Goal: Download file/media

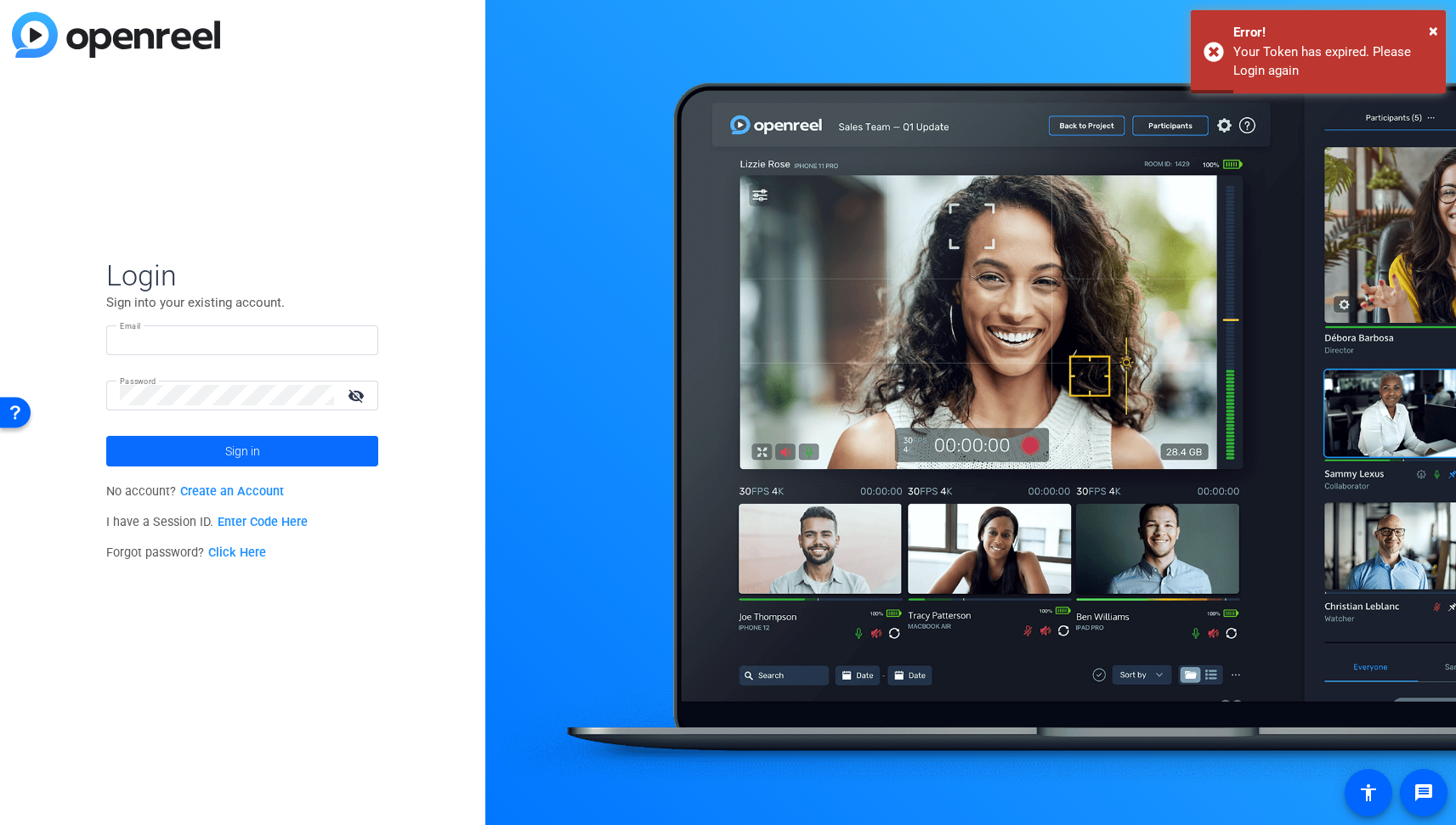
type input "[EMAIL_ADDRESS][DOMAIN_NAME]"
click at [246, 452] on span "Sign in" at bounding box center [243, 451] width 35 height 43
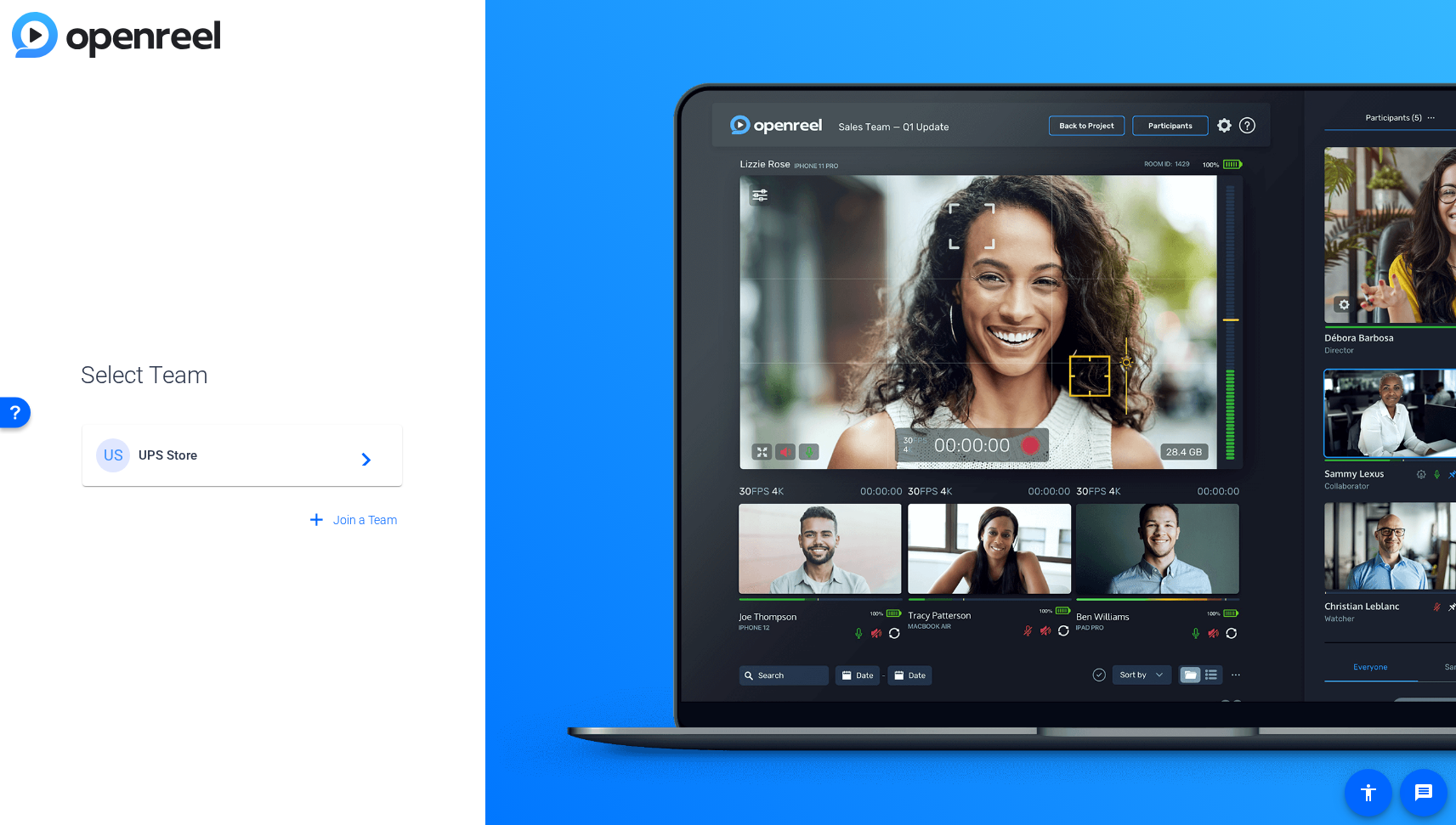
click at [230, 456] on span "UPS Store" at bounding box center [244, 455] width 212 height 16
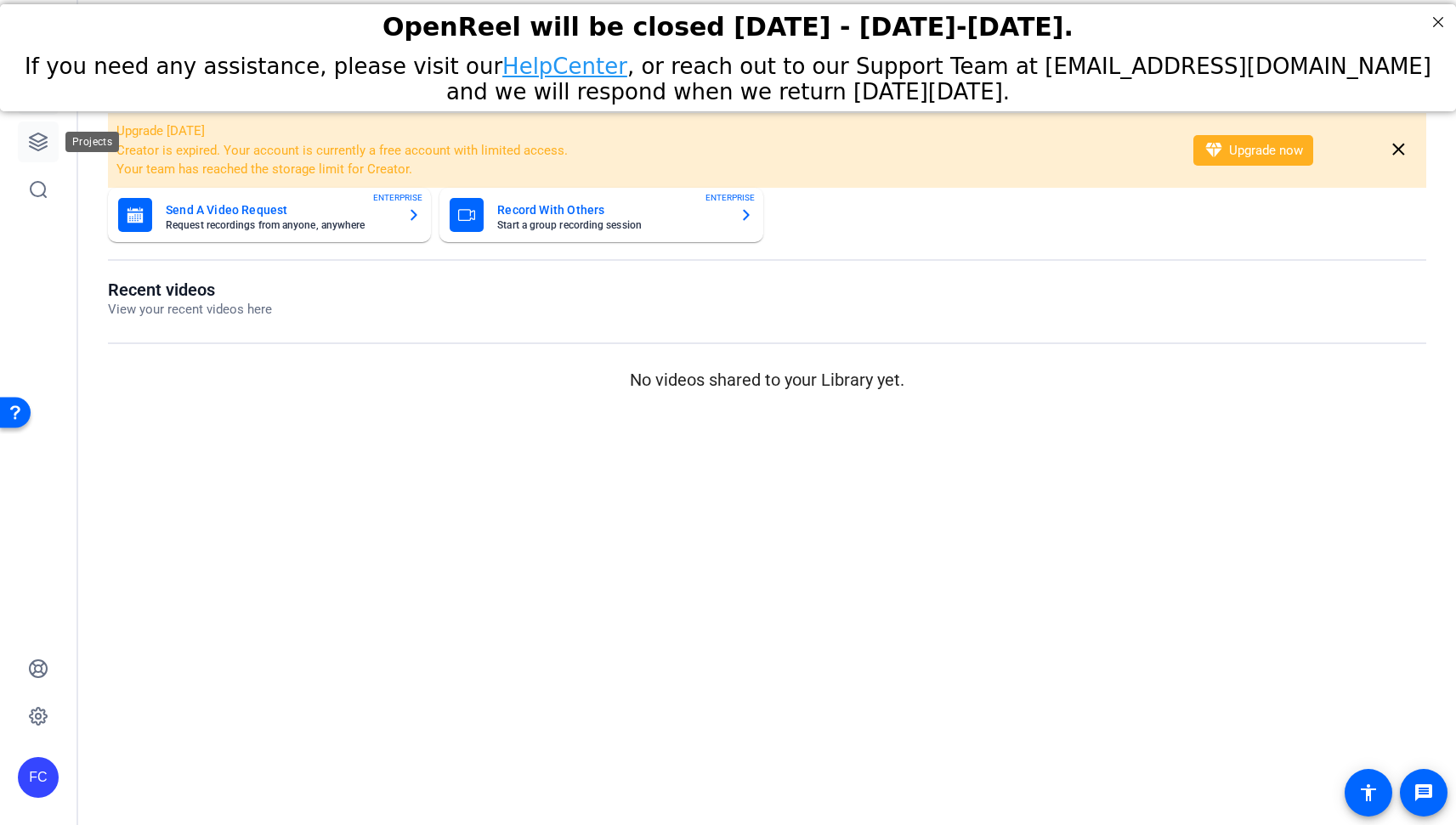
click at [45, 146] on icon at bounding box center [38, 142] width 17 height 17
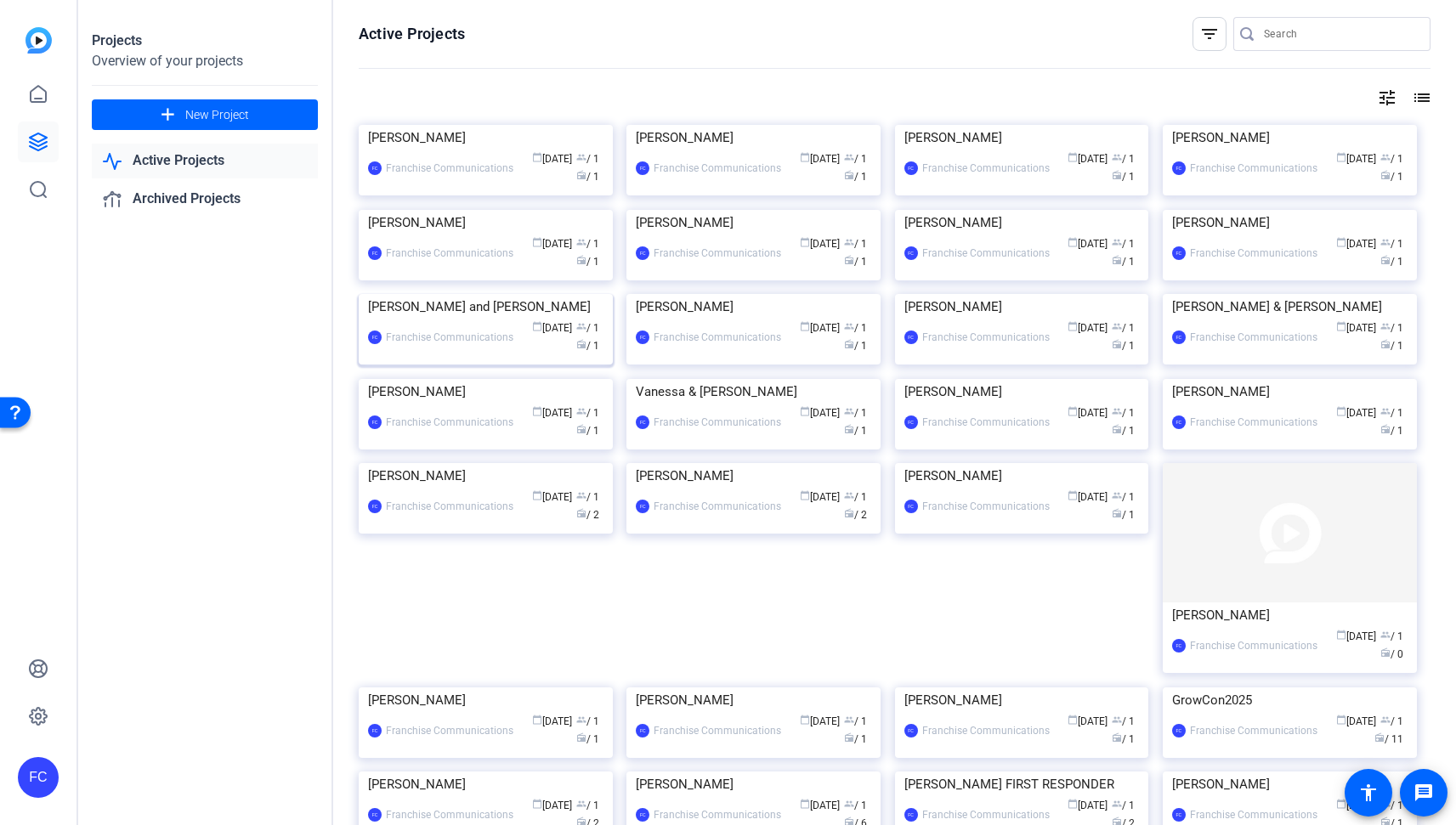
click at [567, 294] on img at bounding box center [486, 294] width 254 height 0
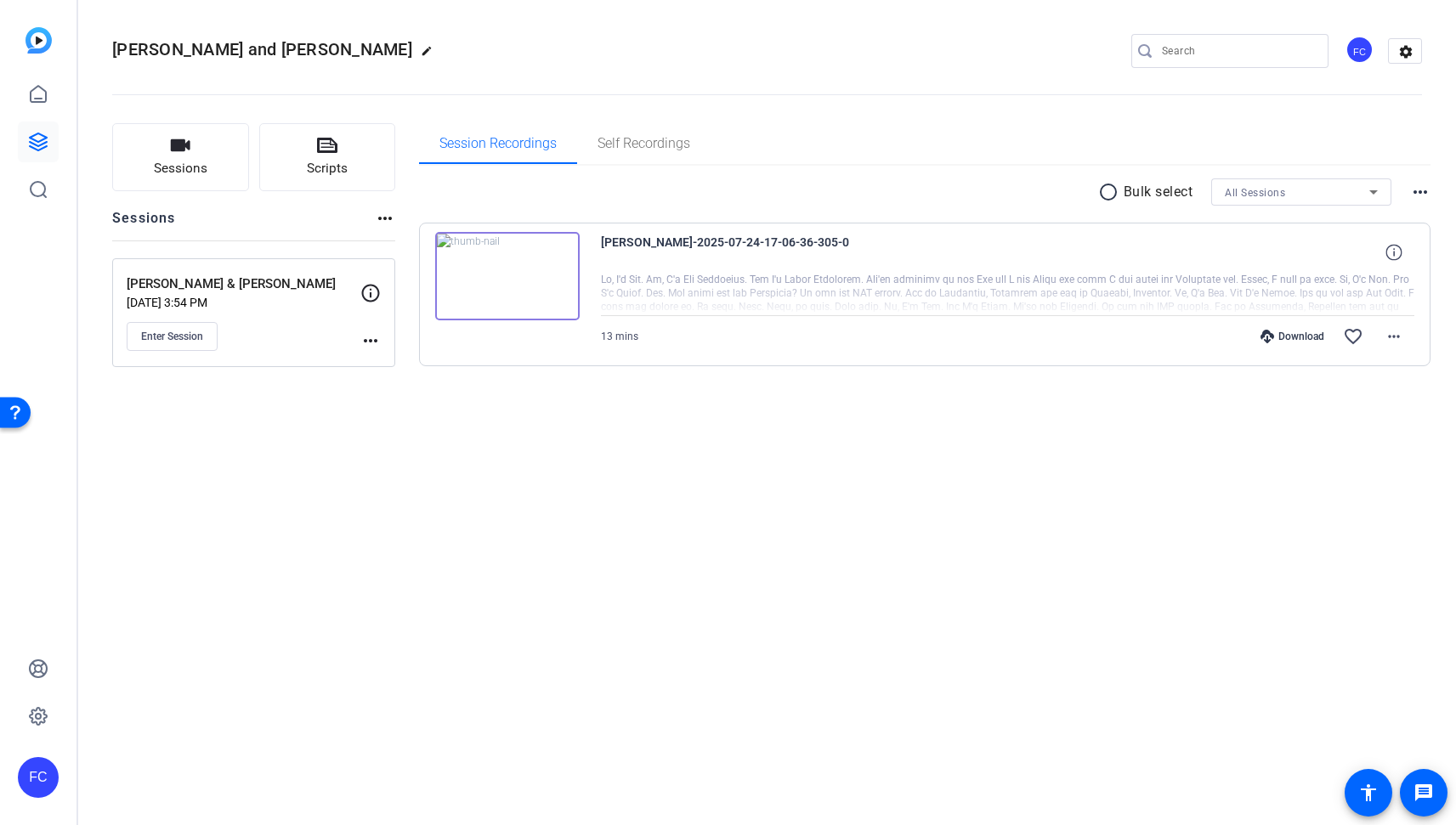
click at [1293, 338] on div "Download" at bounding box center [1292, 336] width 81 height 14
